Goal: Information Seeking & Learning: Check status

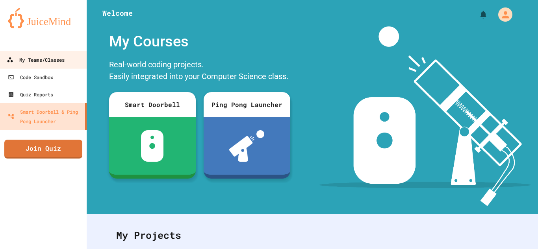
click at [49, 58] on div "My Teams/Classes" at bounding box center [36, 60] width 58 height 10
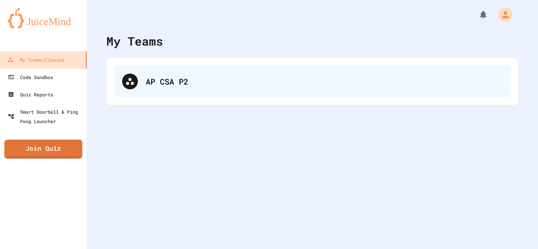
click at [199, 93] on div "AP CSA P2" at bounding box center [312, 82] width 396 height 32
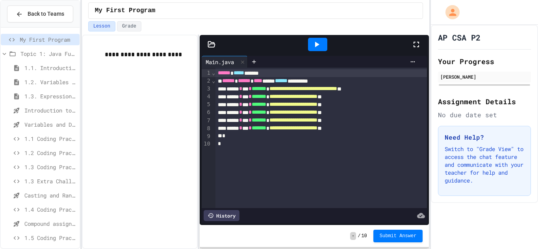
scroll to position [175, 0]
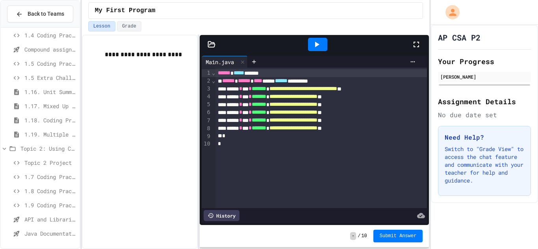
click at [64, 219] on span "API and Libraries - Topic 1.7" at bounding box center [50, 220] width 52 height 8
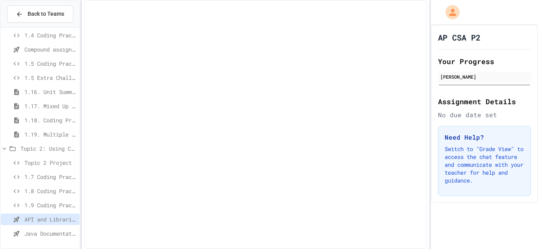
scroll to position [168, 0]
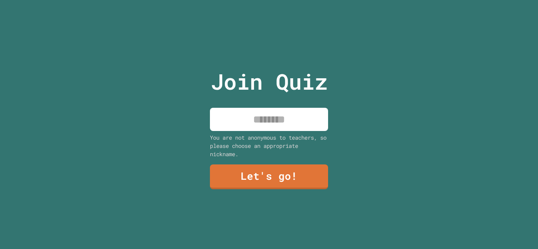
click at [277, 121] on input at bounding box center [269, 119] width 118 height 23
type input "*****"
click at [297, 166] on link "Let's go!" at bounding box center [269, 177] width 118 height 25
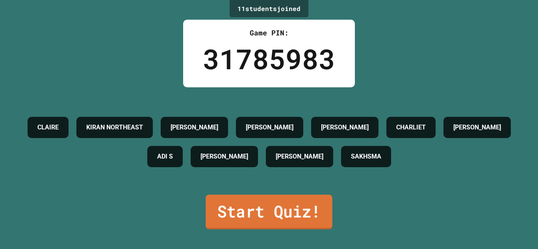
click at [282, 217] on link "Start Quiz!" at bounding box center [269, 212] width 127 height 35
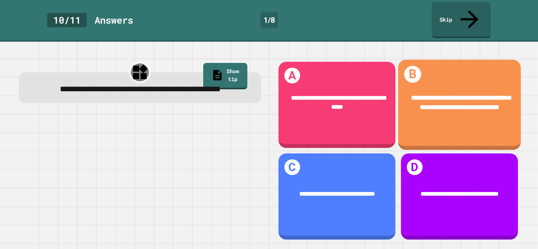
click at [450, 117] on div "**********" at bounding box center [459, 105] width 123 height 91
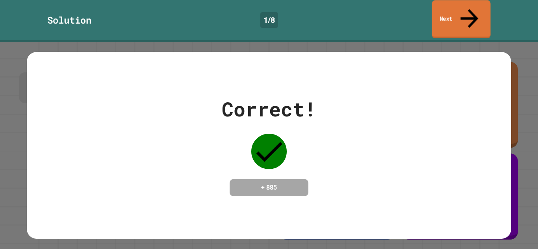
click at [439, 13] on link "Next" at bounding box center [461, 19] width 59 height 38
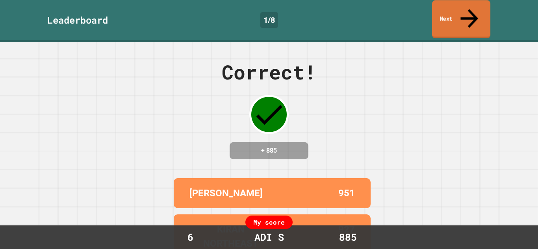
click at [439, 13] on link "Next" at bounding box center [461, 19] width 58 height 38
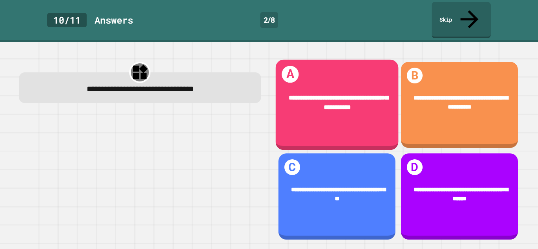
click at [360, 104] on div "**********" at bounding box center [336, 103] width 123 height 45
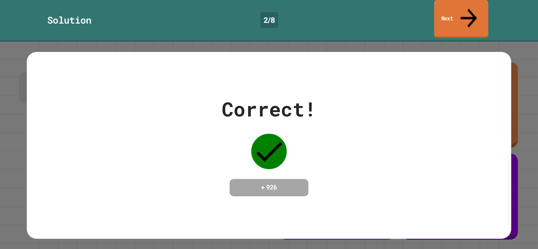
click at [474, 13] on link "Next" at bounding box center [461, 19] width 54 height 38
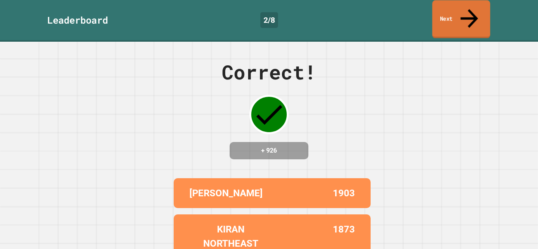
click at [466, 11] on icon at bounding box center [469, 18] width 26 height 28
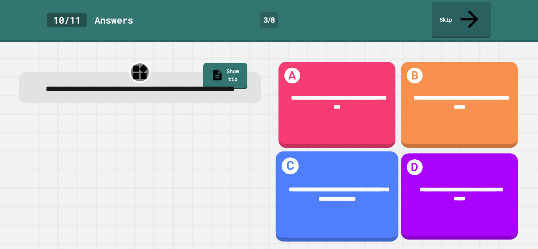
click at [371, 205] on div "**********" at bounding box center [336, 195] width 123 height 45
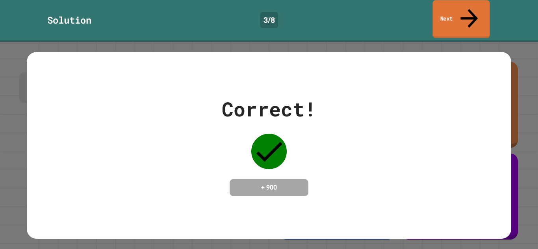
click at [447, 16] on link "Next" at bounding box center [461, 19] width 57 height 38
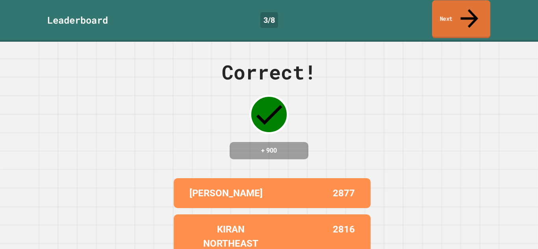
click at [480, 8] on link "Next" at bounding box center [461, 19] width 58 height 38
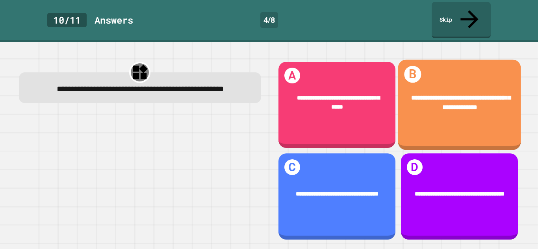
click at [450, 121] on div "**********" at bounding box center [459, 105] width 123 height 91
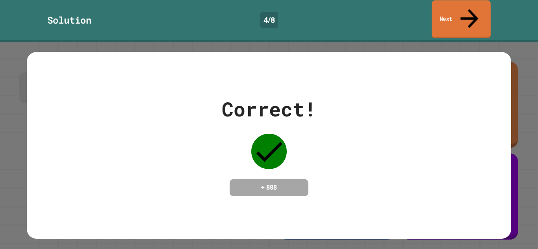
click at [481, 13] on link "Next" at bounding box center [461, 19] width 59 height 38
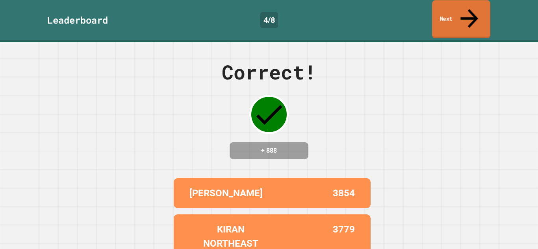
click at [485, 13] on link "Next" at bounding box center [461, 19] width 58 height 38
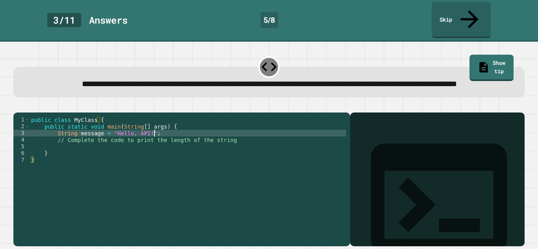
click at [177, 139] on div "public class MyClass { public static void main ( String [ ] args ) { String mes…" at bounding box center [188, 180] width 317 height 127
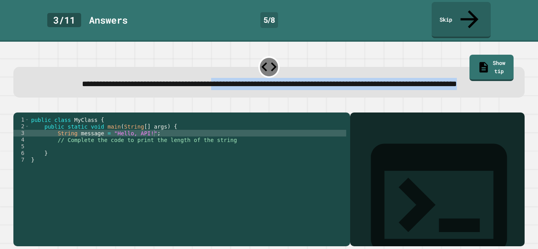
drag, startPoint x: 343, startPoint y: 75, endPoint x: 232, endPoint y: 67, distance: 111.8
click at [232, 78] on div "**********" at bounding box center [268, 84] width 489 height 12
click at [232, 80] on span "**********" at bounding box center [269, 84] width 375 height 8
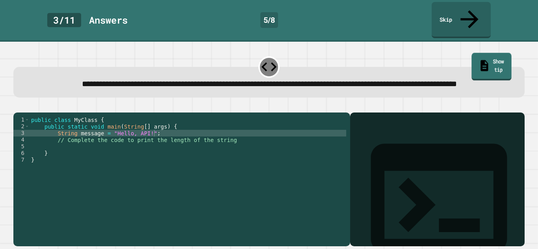
click at [510, 53] on link "Show tip" at bounding box center [492, 67] width 40 height 28
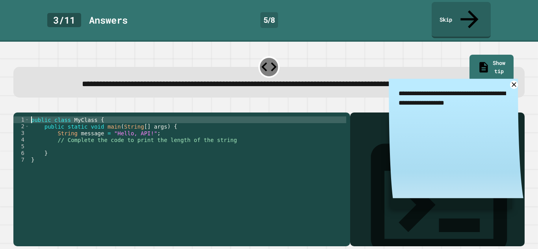
click at [32, 124] on div "public class MyClass { public static void main ( String [ ] args ) { String mes…" at bounding box center [188, 180] width 317 height 127
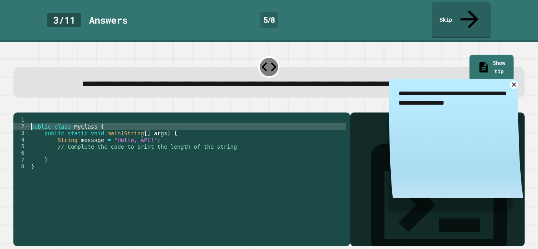
scroll to position [0, 0]
type textarea "**********"
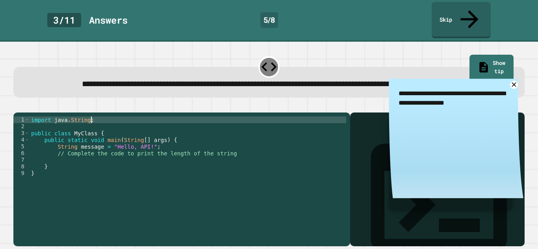
scroll to position [0, 7]
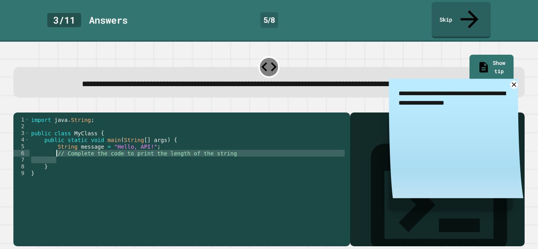
drag, startPoint x: 237, startPoint y: 163, endPoint x: 56, endPoint y: 158, distance: 181.4
click at [56, 158] on div "import java . String ; public class MyClass { public static void main ( String …" at bounding box center [188, 180] width 317 height 127
type textarea "**********"
click at [17, 106] on icon "button" at bounding box center [17, 106] width 0 height 0
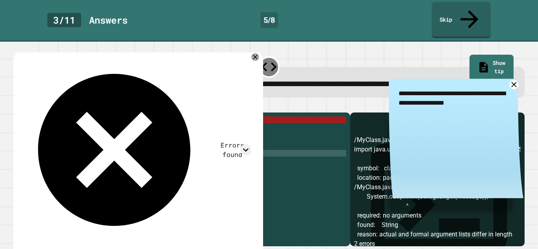
click at [513, 83] on link at bounding box center [514, 84] width 9 height 9
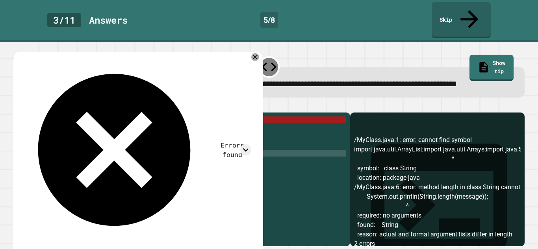
click at [72, 126] on div "import java . String ; public class MyClass { public static void main ( String …" at bounding box center [188, 180] width 317 height 127
click at [68, 126] on div "import java . String ; public class MyClass { public static void main ( String …" at bounding box center [188, 180] width 317 height 127
click at [70, 127] on div "import java . String ; public class MyClass { public static void main ( String …" at bounding box center [188, 180] width 317 height 127
click at [77, 126] on div "import java . String ; public class MyClass { public static void main ( String …" at bounding box center [188, 180] width 317 height 127
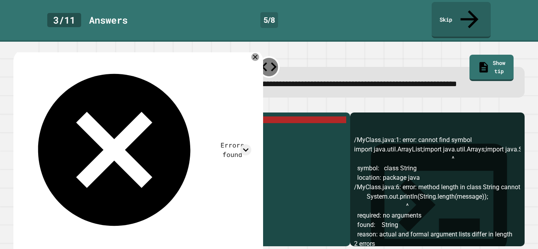
click at [77, 126] on div "import java . String ; public class MyClass { public static void main ( String …" at bounding box center [188, 180] width 317 height 127
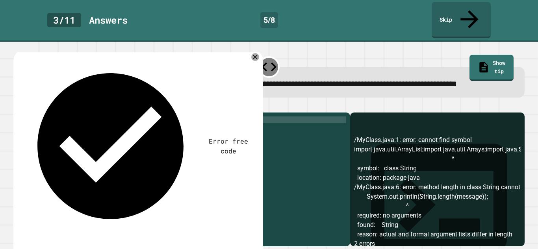
scroll to position [0, 6]
click at [154, 122] on div "import java . lang ; public class MyClass { public static void main ( String [ …" at bounding box center [188, 180] width 317 height 127
click at [136, 159] on div "import java . lang ; public class MyClass { public static void main ( String [ …" at bounding box center [188, 180] width 317 height 127
click at [17, 106] on icon "button" at bounding box center [17, 106] width 0 height 0
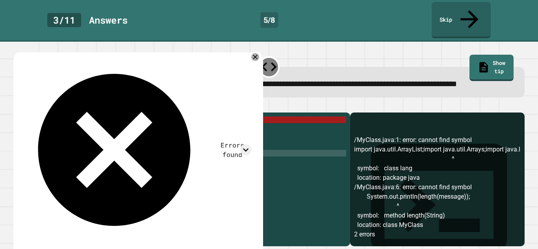
click at [117, 160] on div "import java . lang ; public class MyClass { public static void main ( String [ …" at bounding box center [188, 180] width 317 height 127
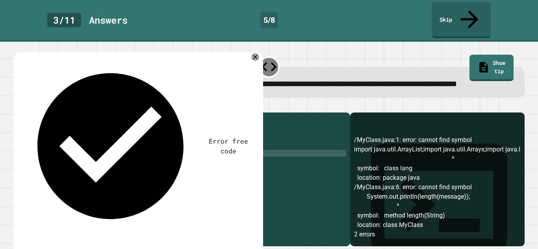
scroll to position [0, 13]
type textarea "**********"
click at [17, 106] on icon "button" at bounding box center [17, 106] width 0 height 0
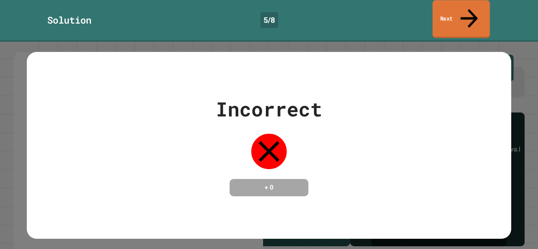
click at [446, 7] on link "Next" at bounding box center [461, 19] width 57 height 38
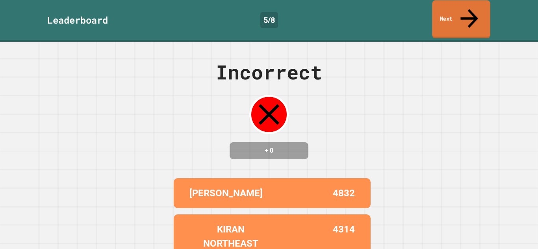
click at [445, 10] on link "Next" at bounding box center [461, 19] width 58 height 38
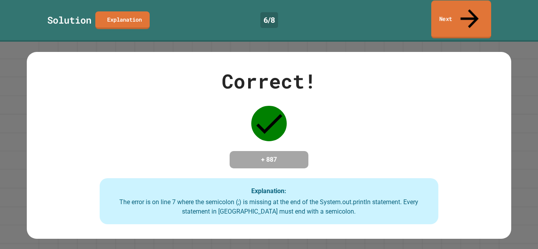
click at [458, 14] on link "Next" at bounding box center [462, 19] width 60 height 38
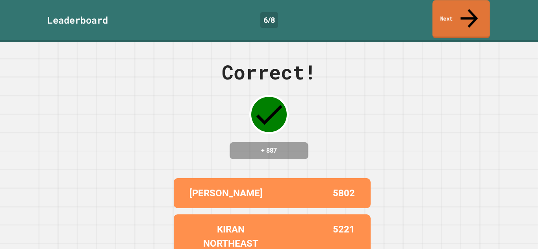
click at [463, 11] on link "Next" at bounding box center [462, 19] width 58 height 38
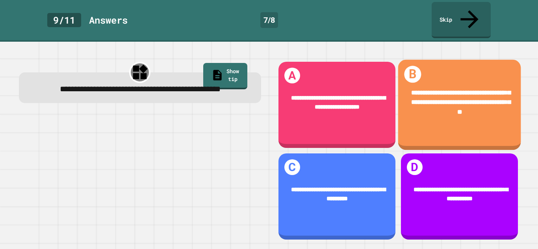
click at [453, 106] on div "**********" at bounding box center [459, 103] width 123 height 55
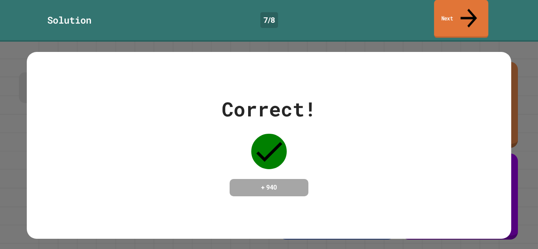
click at [475, 11] on link "Next" at bounding box center [461, 19] width 54 height 38
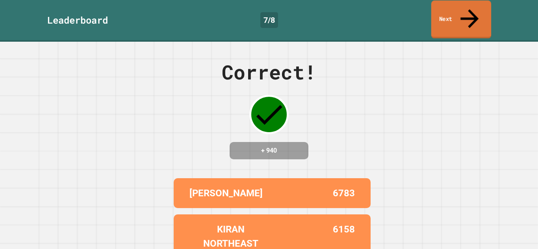
click at [463, 7] on link "Next" at bounding box center [462, 19] width 60 height 38
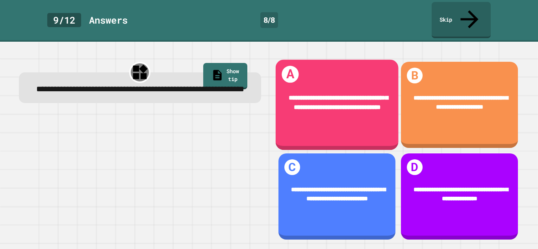
click at [375, 119] on div "**********" at bounding box center [336, 105] width 123 height 91
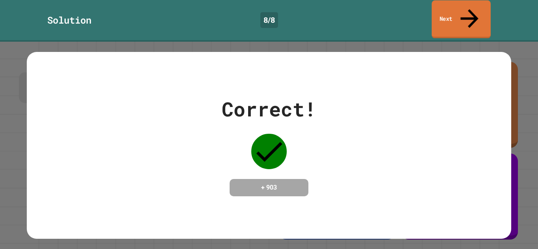
click at [471, 12] on icon at bounding box center [469, 18] width 27 height 28
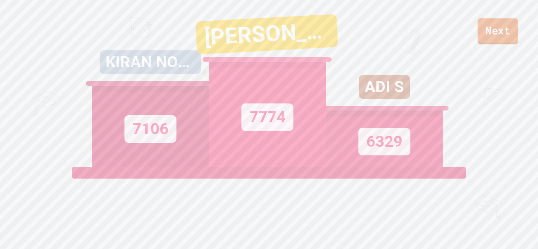
click at [507, 33] on link "Next" at bounding box center [498, 31] width 41 height 26
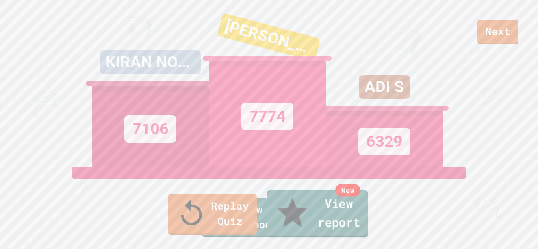
click at [340, 210] on link "New View report" at bounding box center [318, 214] width 102 height 47
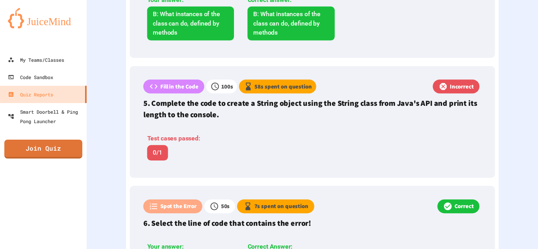
scroll to position [716, 0]
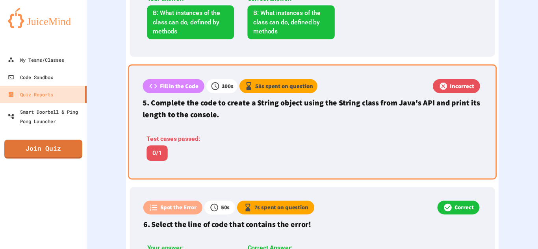
click at [193, 86] on p "Fill in the Code" at bounding box center [179, 86] width 39 height 9
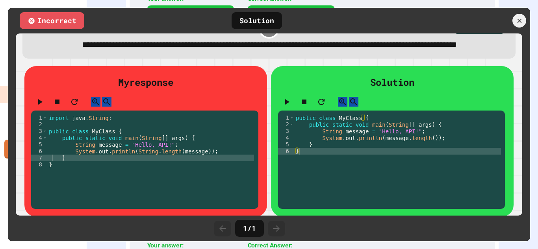
scroll to position [27, 0]
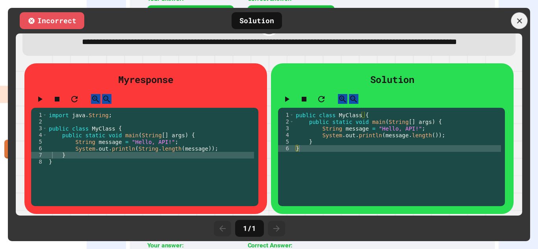
click at [521, 20] on icon at bounding box center [520, 21] width 9 height 9
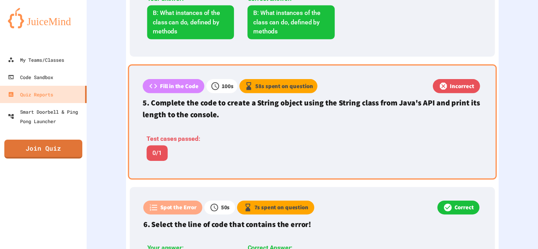
scroll to position [0, 0]
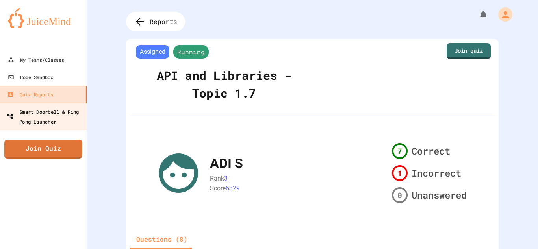
click at [38, 123] on div "Smart Doorbell & Ping Pong Launcher" at bounding box center [46, 116] width 78 height 19
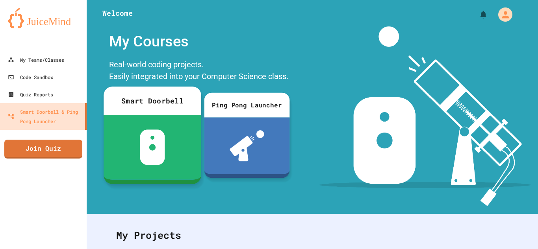
click at [257, 114] on div "Ping Pong Launcher" at bounding box center [247, 105] width 86 height 25
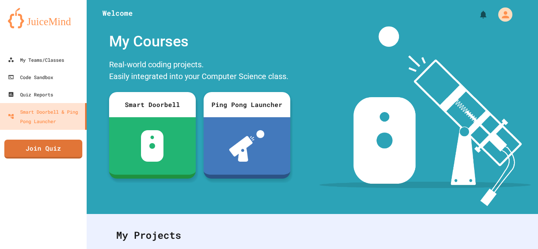
click at [50, 63] on div "My Teams/Classes" at bounding box center [36, 60] width 58 height 10
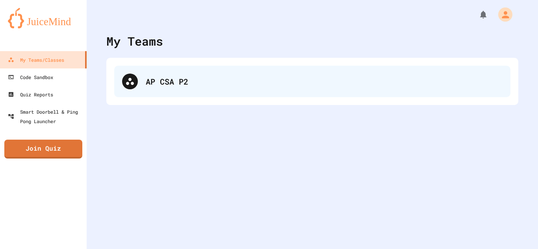
click at [178, 83] on div "AP CSA P2" at bounding box center [324, 82] width 357 height 12
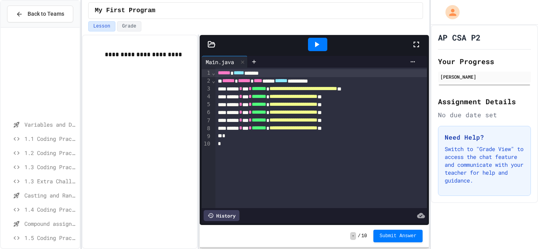
scroll to position [175, 0]
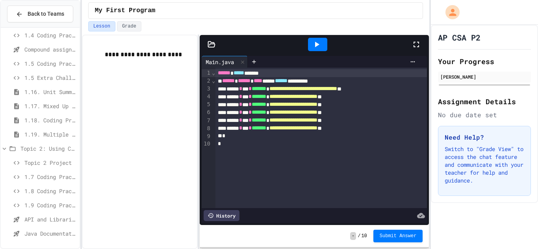
click at [49, 216] on span "API and Libraries - Topic 1.7" at bounding box center [50, 220] width 52 height 8
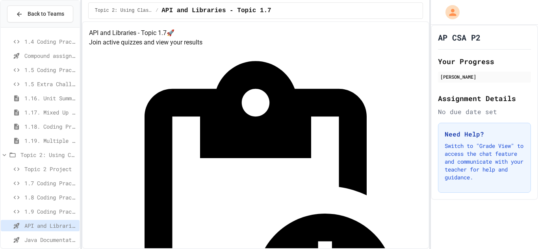
scroll to position [175, 0]
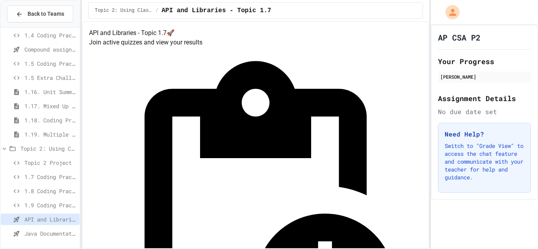
click at [58, 235] on span "Java Documentation with Comments - Topic 1.8" at bounding box center [50, 234] width 52 height 8
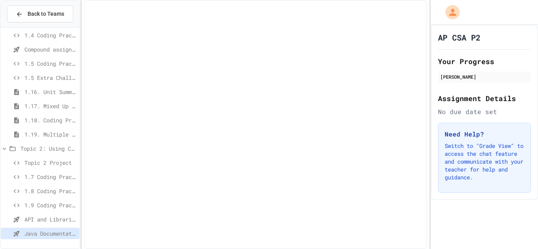
scroll to position [168, 0]
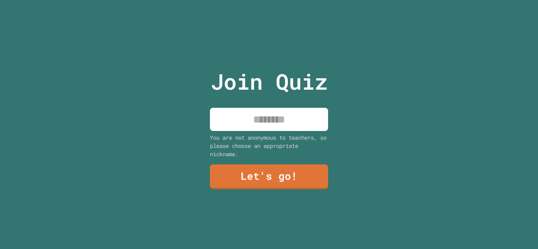
click at [289, 120] on input at bounding box center [269, 119] width 118 height 23
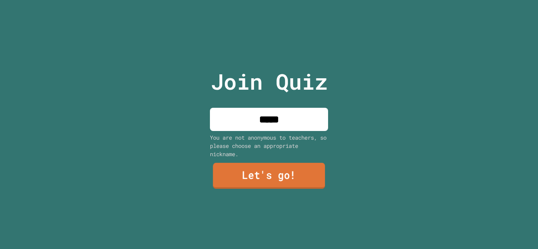
type input "*****"
click at [293, 177] on link "Let's go!" at bounding box center [269, 176] width 112 height 26
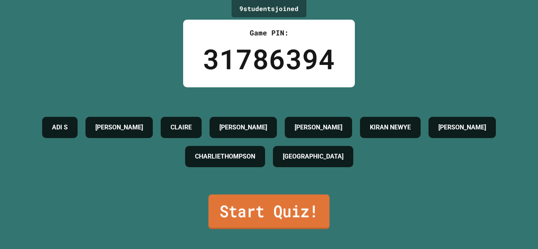
click at [277, 205] on link "Start Quiz!" at bounding box center [268, 212] width 121 height 35
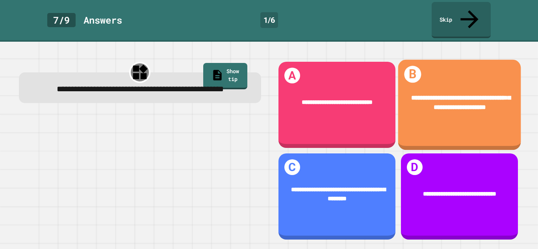
click at [439, 105] on div "**********" at bounding box center [459, 103] width 123 height 45
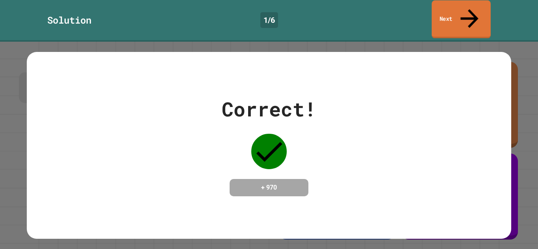
click at [466, 17] on link "Next" at bounding box center [461, 19] width 59 height 38
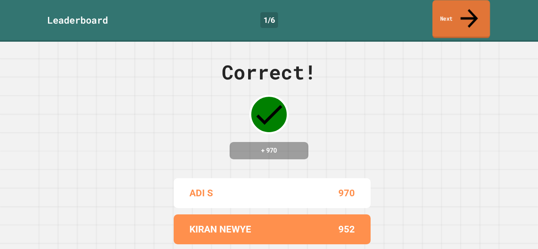
click at [456, 9] on link "Next" at bounding box center [462, 19] width 58 height 38
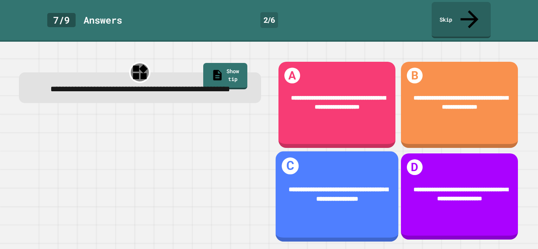
click at [350, 173] on div "**********" at bounding box center [336, 195] width 123 height 45
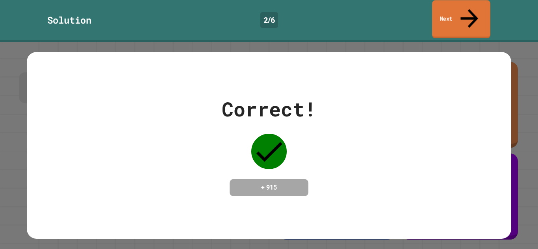
click at [458, 8] on link "Next" at bounding box center [461, 19] width 58 height 38
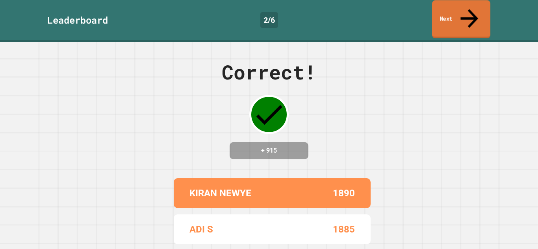
click at [472, 13] on icon at bounding box center [469, 18] width 26 height 28
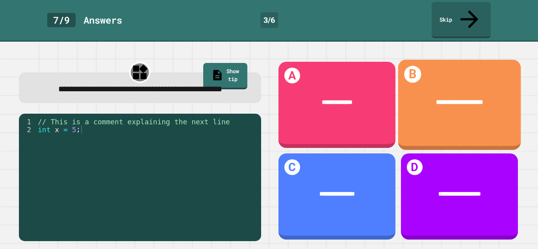
click at [414, 118] on div "**********" at bounding box center [459, 105] width 123 height 91
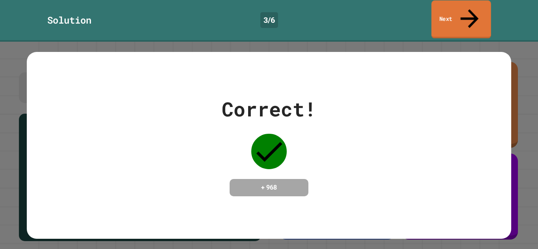
click at [463, 13] on link "Next" at bounding box center [462, 19] width 60 height 38
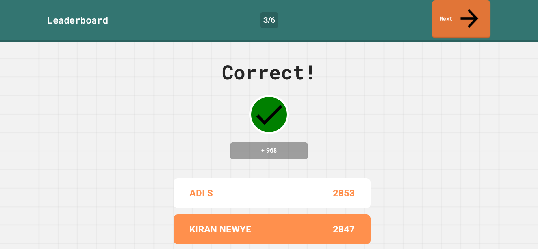
click at [458, 13] on link "Next" at bounding box center [461, 19] width 58 height 38
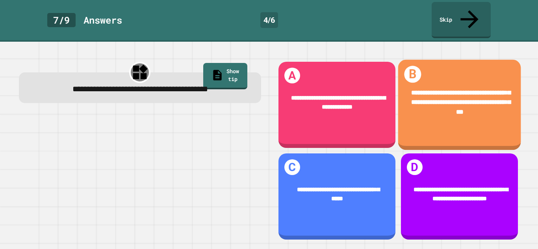
click at [445, 99] on span "**********" at bounding box center [460, 102] width 99 height 26
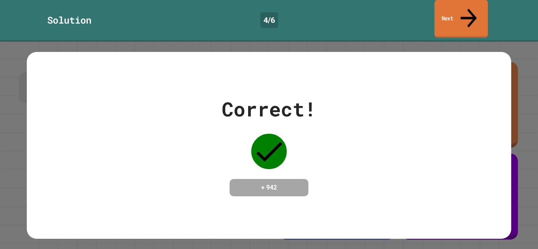
click at [467, 13] on link "Next" at bounding box center [462, 19] width 54 height 38
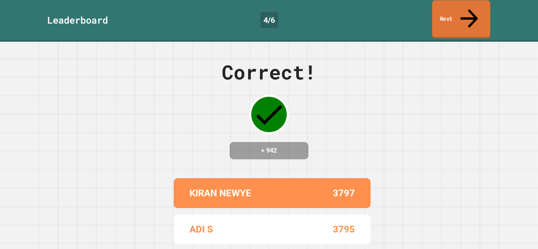
click at [469, 13] on icon at bounding box center [469, 18] width 26 height 28
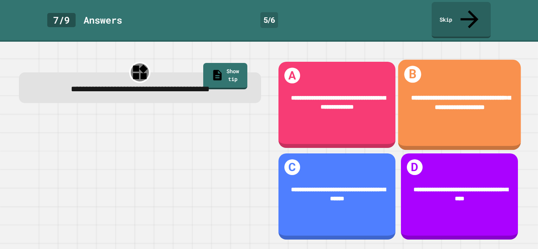
click at [452, 105] on div "**********" at bounding box center [459, 103] width 123 height 45
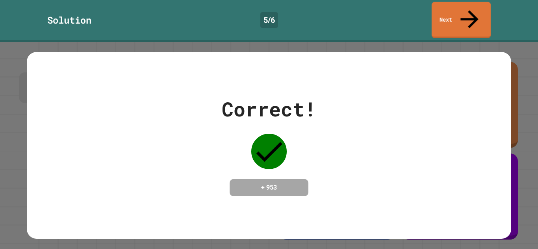
click at [473, 7] on link "Next" at bounding box center [461, 20] width 59 height 36
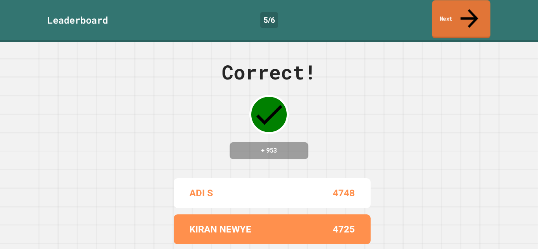
click at [464, 15] on link "Next" at bounding box center [461, 19] width 58 height 38
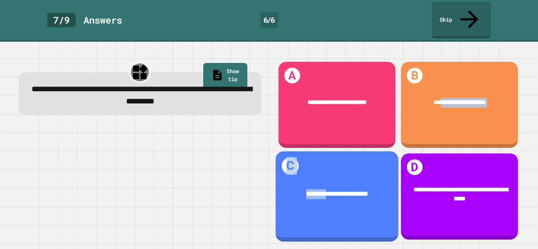
drag, startPoint x: 435, startPoint y: 123, endPoint x: 326, endPoint y: 210, distance: 139.3
click at [326, 210] on div "**********" at bounding box center [398, 151] width 253 height 192
click at [326, 210] on div "**********" at bounding box center [336, 197] width 123 height 91
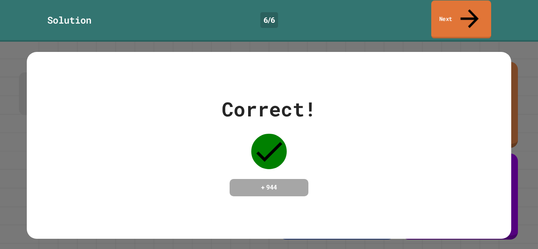
click at [446, 19] on link "Next" at bounding box center [462, 19] width 60 height 38
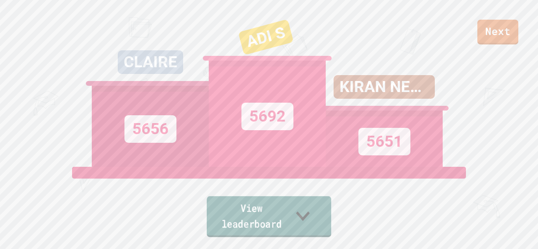
click at [274, 216] on link "View leaderboard" at bounding box center [269, 217] width 125 height 41
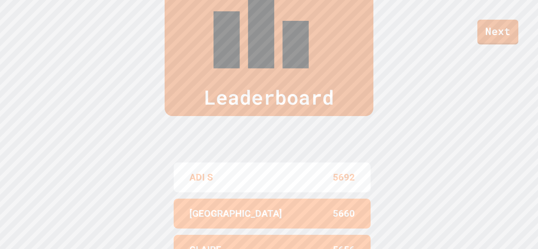
scroll to position [325, 0]
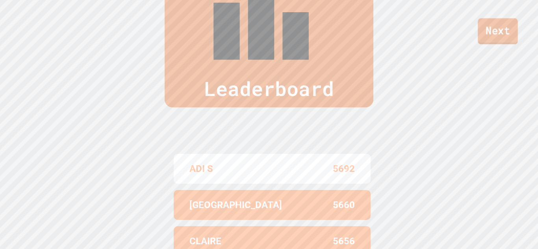
click at [492, 37] on link "Next" at bounding box center [498, 31] width 40 height 26
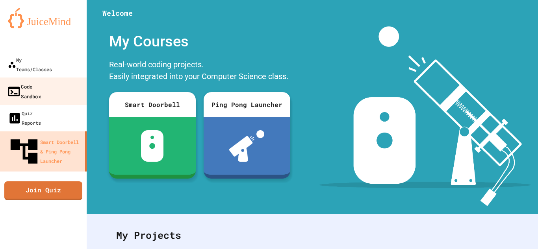
click at [54, 78] on link "Code Sandbox" at bounding box center [43, 92] width 89 height 28
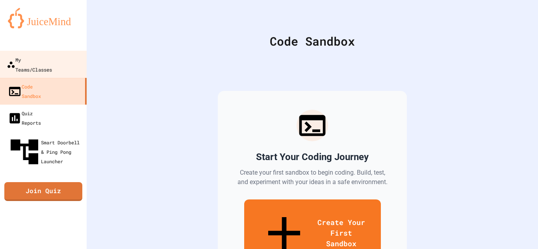
click at [65, 44] on div at bounding box center [43, 43] width 87 height 16
click at [65, 52] on link "My Teams/Classes" at bounding box center [43, 65] width 89 height 28
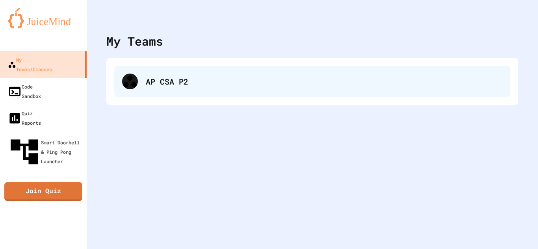
click at [162, 85] on div "AP CSA P2" at bounding box center [324, 82] width 357 height 12
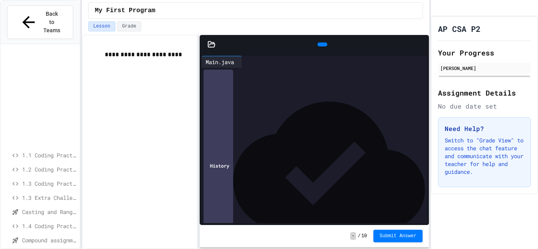
scroll to position [175, 0]
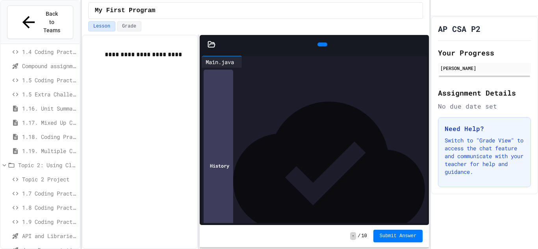
click at [324, 35] on div "**********" at bounding box center [314, 142] width 230 height 215
click at [322, 43] on div at bounding box center [323, 45] width 10 height 4
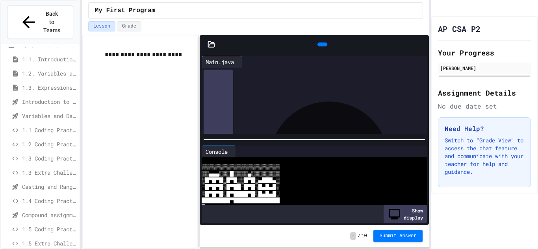
scroll to position [0, 0]
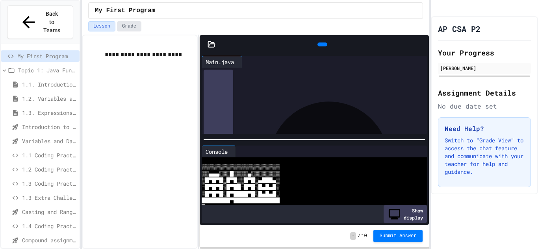
click at [135, 28] on button "Grade" at bounding box center [129, 26] width 24 height 10
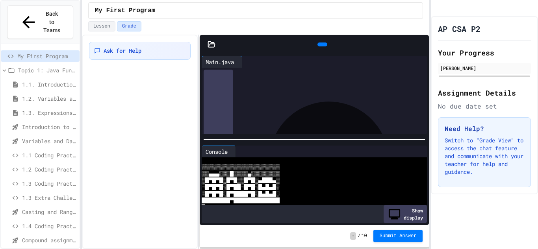
scroll to position [175, 0]
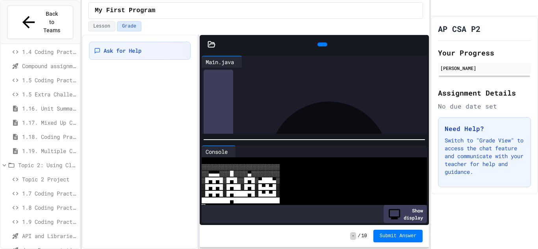
click at [32, 232] on span "API and Libraries - Topic 1.7" at bounding box center [49, 236] width 54 height 8
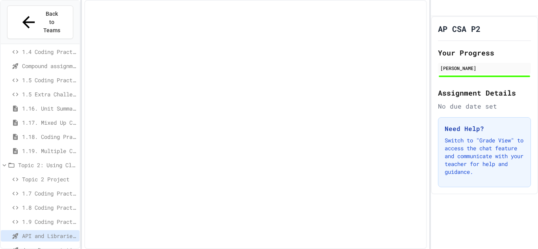
scroll to position [168, 0]
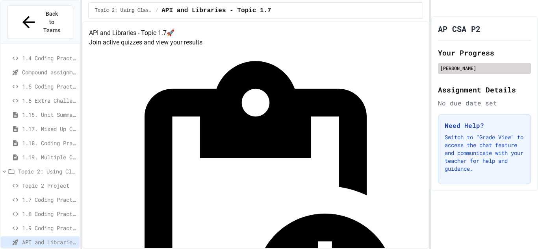
click at [473, 74] on div "Aditya Shinde" at bounding box center [484, 68] width 93 height 11
click at [473, 72] on div "Aditya Shinde" at bounding box center [485, 68] width 88 height 7
click at [469, 72] on div "Aditya Shinde" at bounding box center [485, 68] width 88 height 7
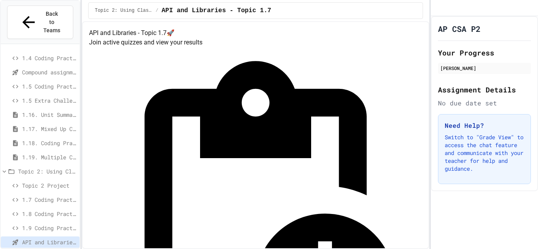
click at [339, 38] on h4 "API and Libraries - Topic 1.7 🚀" at bounding box center [256, 32] width 334 height 9
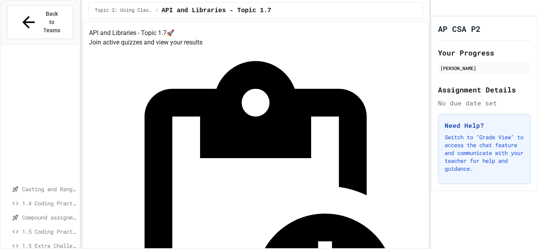
scroll to position [175, 0]
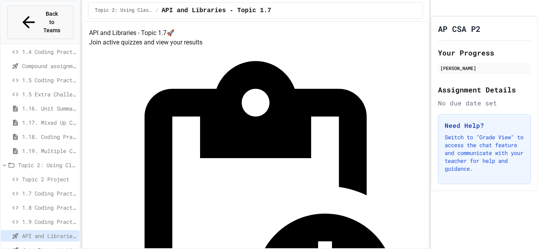
click at [61, 11] on span "Back to Teams" at bounding box center [52, 22] width 19 height 25
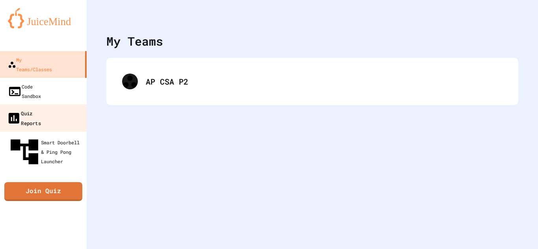
click at [57, 104] on link "Quiz Reports" at bounding box center [43, 118] width 89 height 28
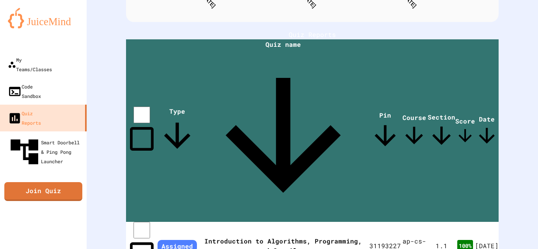
scroll to position [228, 0]
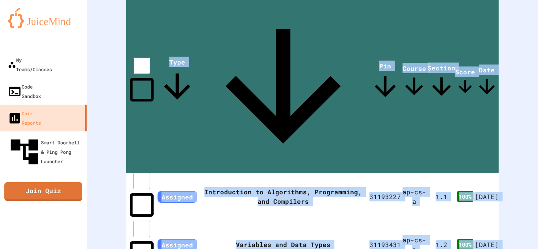
drag, startPoint x: 260, startPoint y: 103, endPoint x: 91, endPoint y: 168, distance: 180.8
click at [91, 168] on div "Quiz Scores 0% 25% 50% 75% 100% 8/13/25 8/20/25 8/27/25 Star Pass Fail 0% 25% 5…" at bounding box center [313, 136] width 452 height 729
click at [95, 166] on div "Quiz Scores 0% 25% 50% 75% 100% 8/13/25 8/20/25 8/27/25 Star Pass Fail 0% 25% 5…" at bounding box center [313, 136] width 452 height 729
